Goal: Task Accomplishment & Management: Use online tool/utility

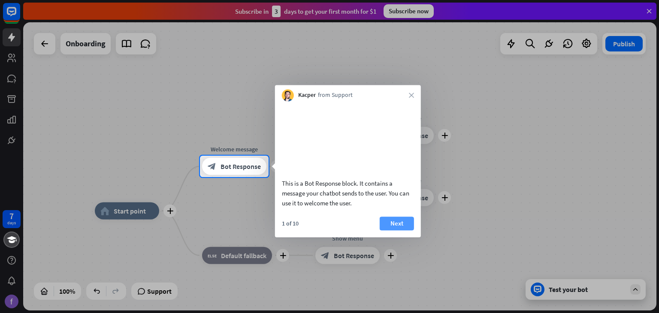
click at [396, 230] on button "Next" at bounding box center [397, 224] width 34 height 14
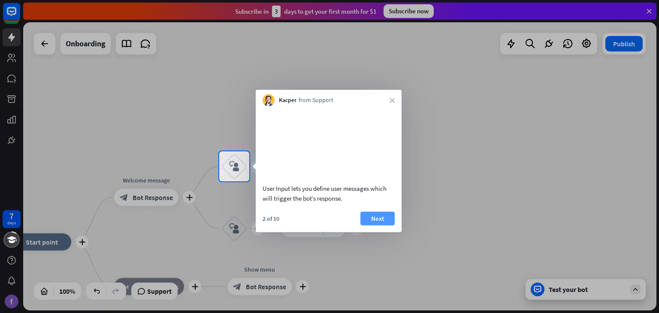
click at [372, 225] on button "Next" at bounding box center [377, 218] width 34 height 14
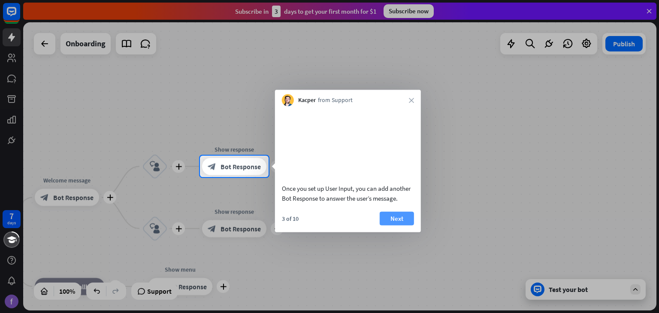
click at [390, 225] on button "Next" at bounding box center [397, 218] width 34 height 14
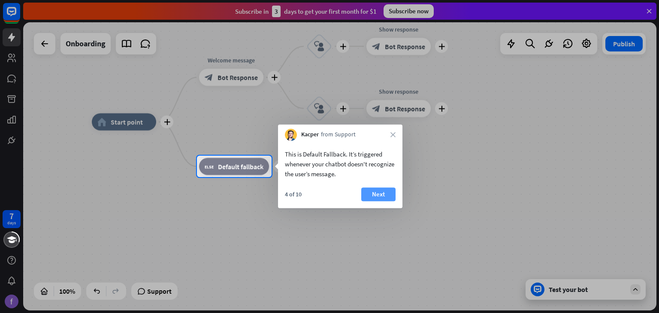
click at [380, 198] on button "Next" at bounding box center [378, 194] width 34 height 14
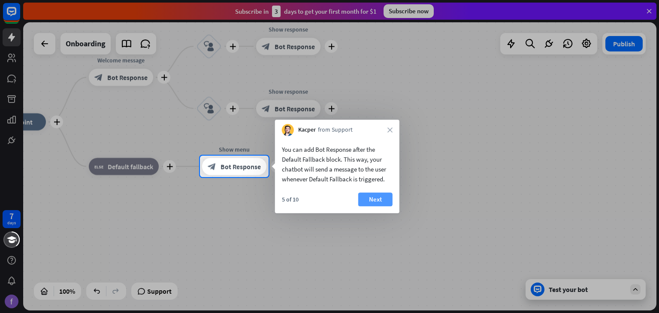
click at [375, 199] on button "Next" at bounding box center [375, 200] width 34 height 14
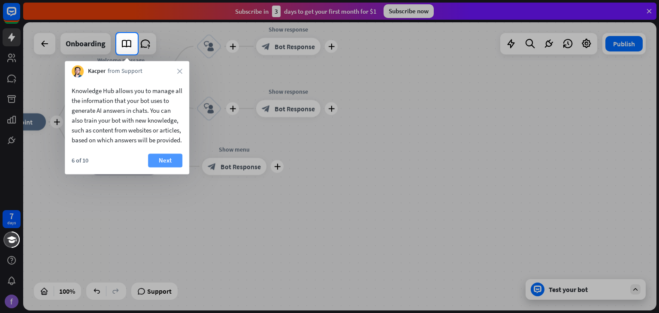
click at [168, 167] on button "Next" at bounding box center [165, 161] width 34 height 14
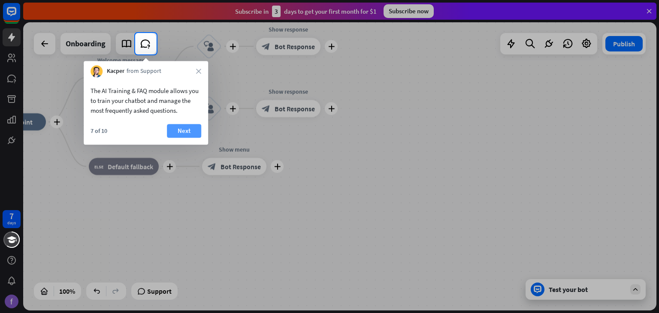
click at [195, 128] on button "Next" at bounding box center [184, 131] width 34 height 14
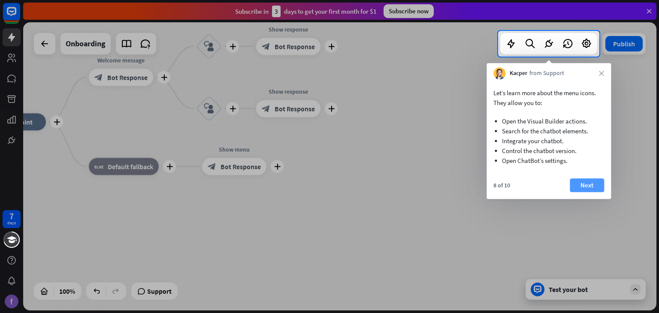
click at [590, 188] on button "Next" at bounding box center [587, 185] width 34 height 14
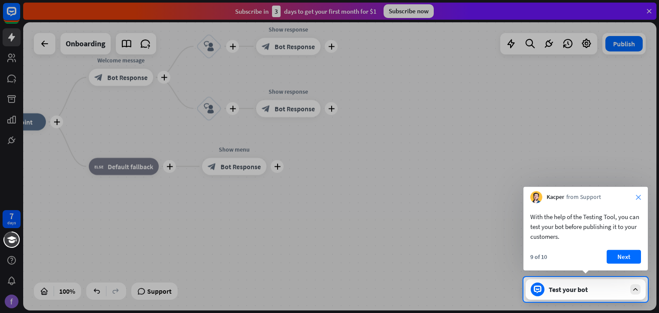
click at [637, 196] on icon "close" at bounding box center [638, 197] width 5 height 5
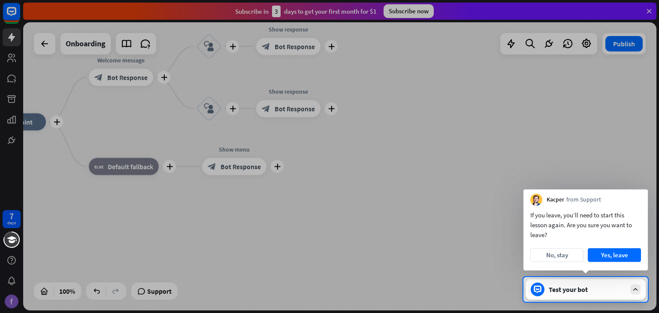
click at [637, 196] on div "Kacper from Support" at bounding box center [585, 198] width 124 height 16
click at [614, 249] on button "Yes, leave" at bounding box center [614, 255] width 53 height 14
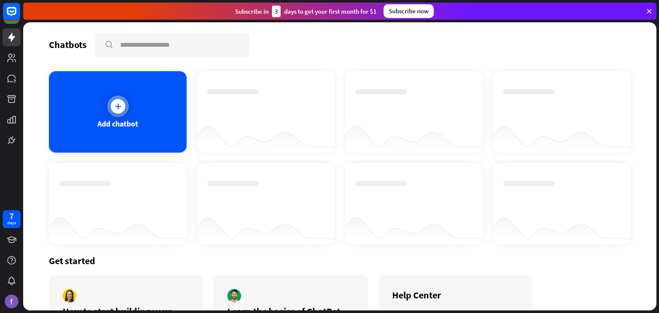
click at [115, 100] on div at bounding box center [118, 106] width 15 height 15
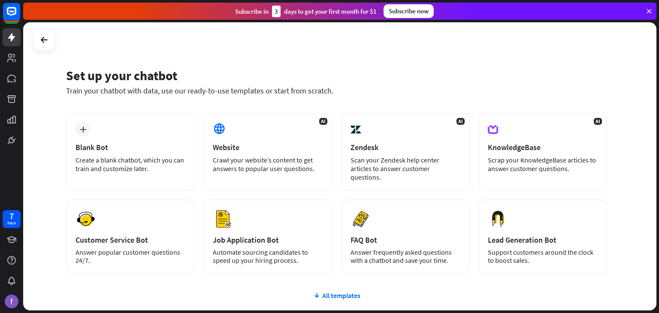
click at [264, 184] on div "plus Blank Bot Create a blank chatbot, which you can train and customize later.…" at bounding box center [336, 193] width 541 height 161
click at [43, 40] on icon at bounding box center [44, 40] width 10 height 10
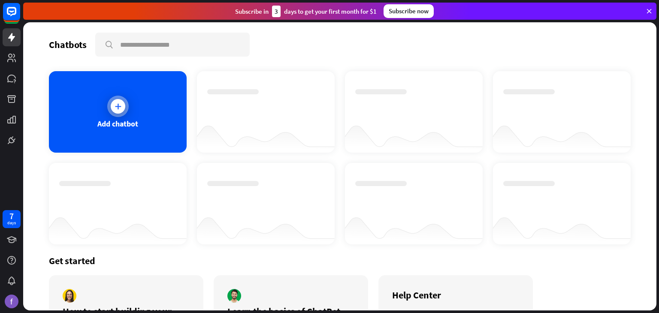
click at [117, 110] on div at bounding box center [118, 106] width 15 height 15
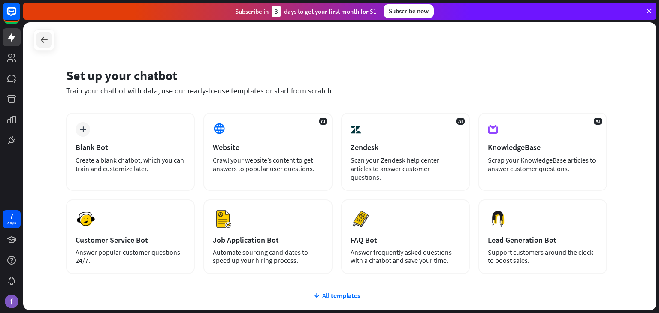
click at [48, 39] on icon at bounding box center [44, 40] width 10 height 10
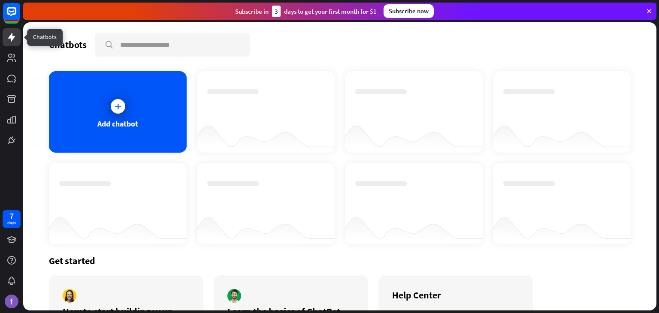
click at [13, 36] on icon at bounding box center [11, 37] width 7 height 9
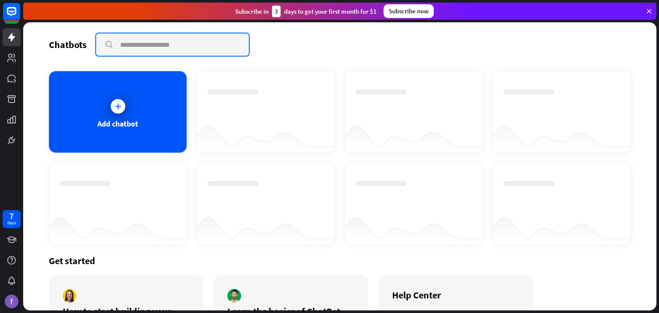
click at [137, 41] on input "text" at bounding box center [172, 44] width 153 height 22
click at [163, 45] on input "text" at bounding box center [172, 44] width 153 height 22
type input "**********"
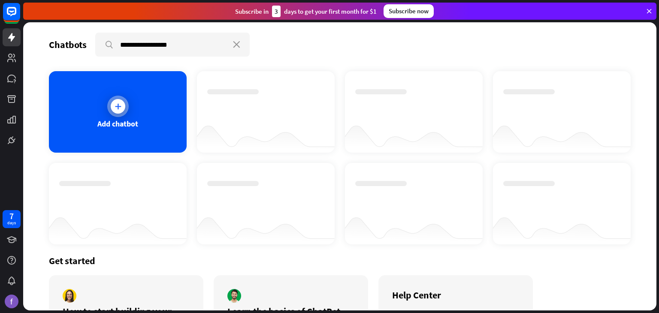
click at [148, 111] on div "Add chatbot" at bounding box center [118, 111] width 138 height 81
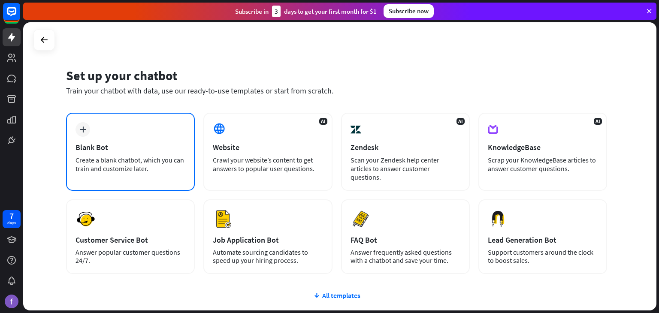
click at [87, 132] on div "plus" at bounding box center [82, 129] width 15 height 15
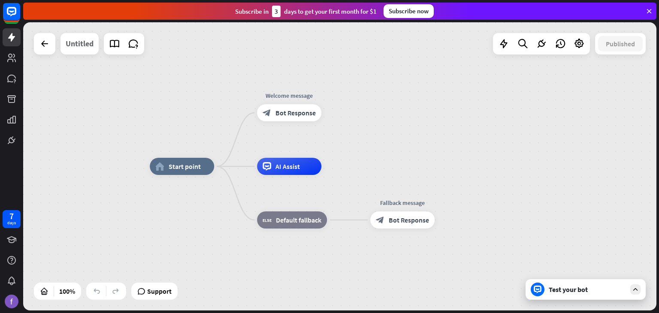
click at [86, 44] on div "Untitled" at bounding box center [80, 43] width 28 height 21
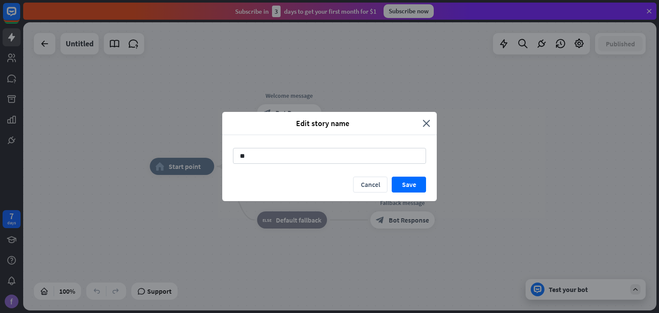
type input "*"
type input "*********"
click at [403, 187] on button "Save" at bounding box center [409, 185] width 34 height 16
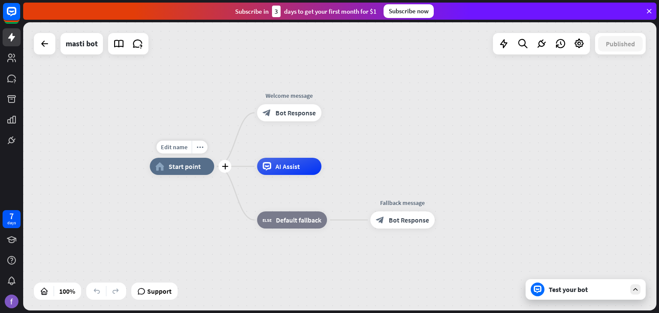
click at [189, 169] on span "Start point" at bounding box center [185, 166] width 32 height 9
click at [180, 150] on span "Edit name" at bounding box center [174, 147] width 27 height 8
type input "*****"
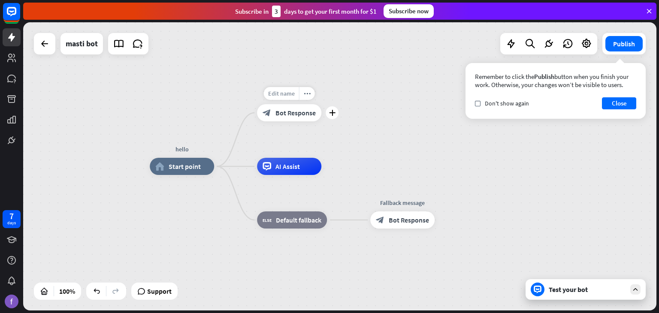
click at [282, 93] on span "Edit name" at bounding box center [281, 94] width 27 height 8
